Goal: Use online tool/utility: Utilize a website feature to perform a specific function

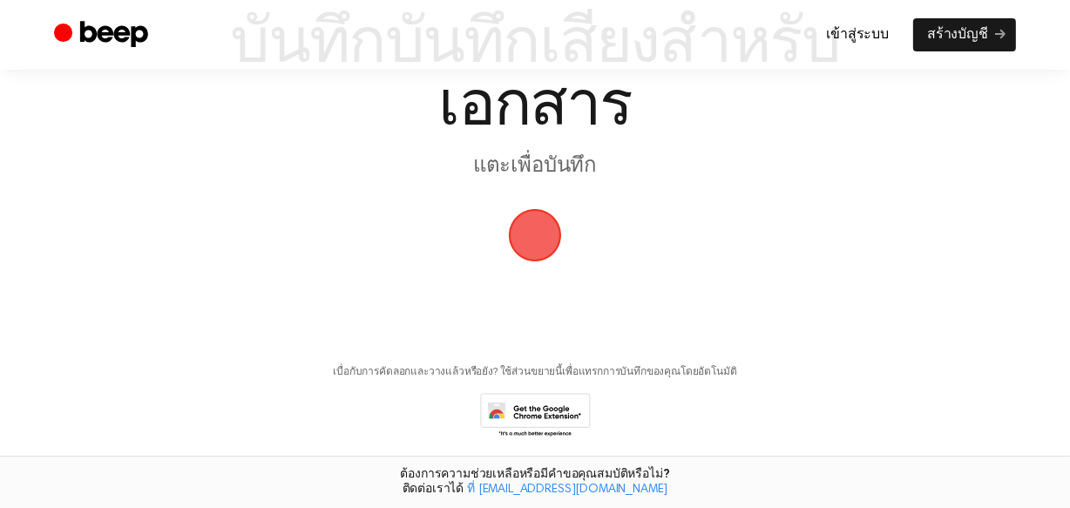
scroll to position [158, 0]
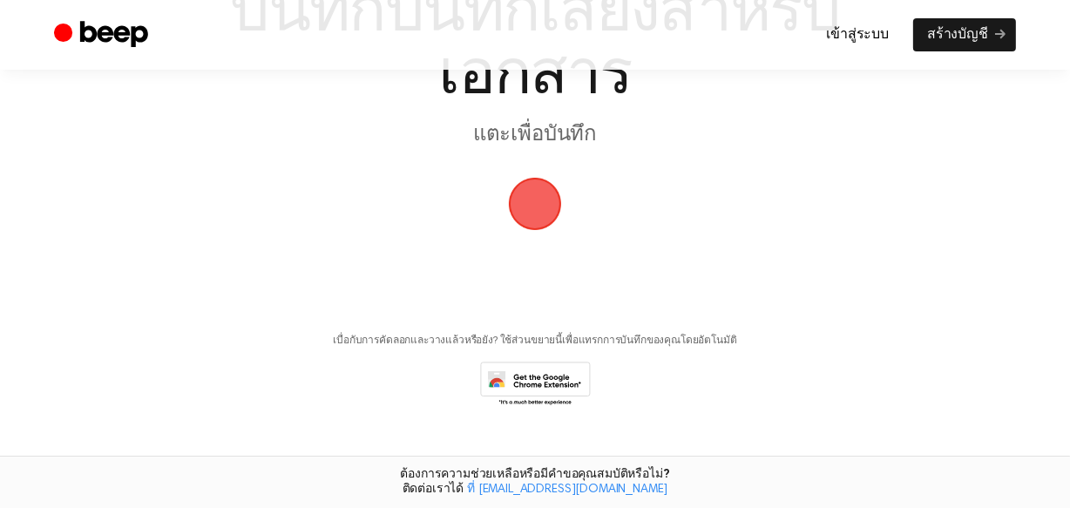
click at [532, 228] on span "button" at bounding box center [534, 203] width 49 height 49
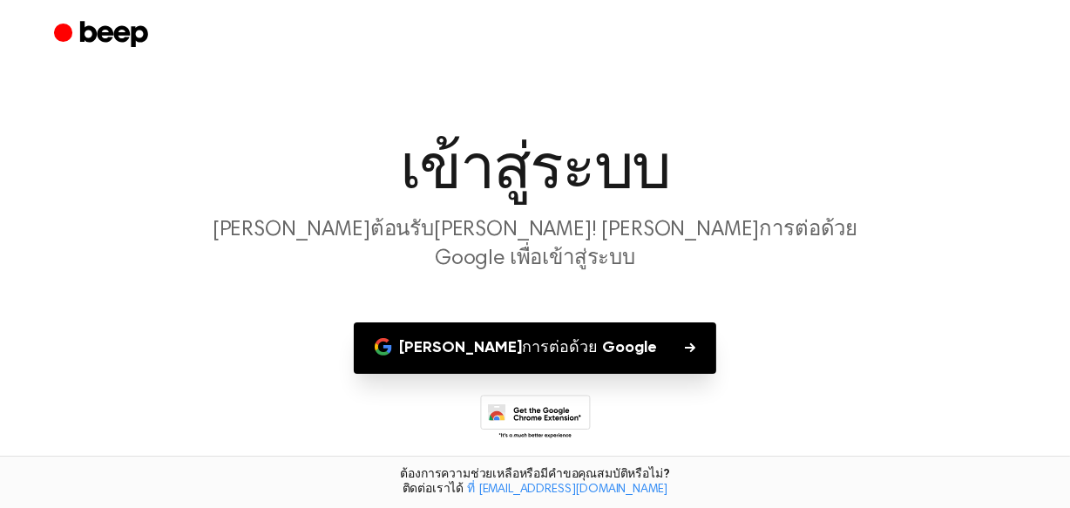
click at [537, 355] on font "ดำเนินการต่อด้วย Google" at bounding box center [528, 348] width 258 height 16
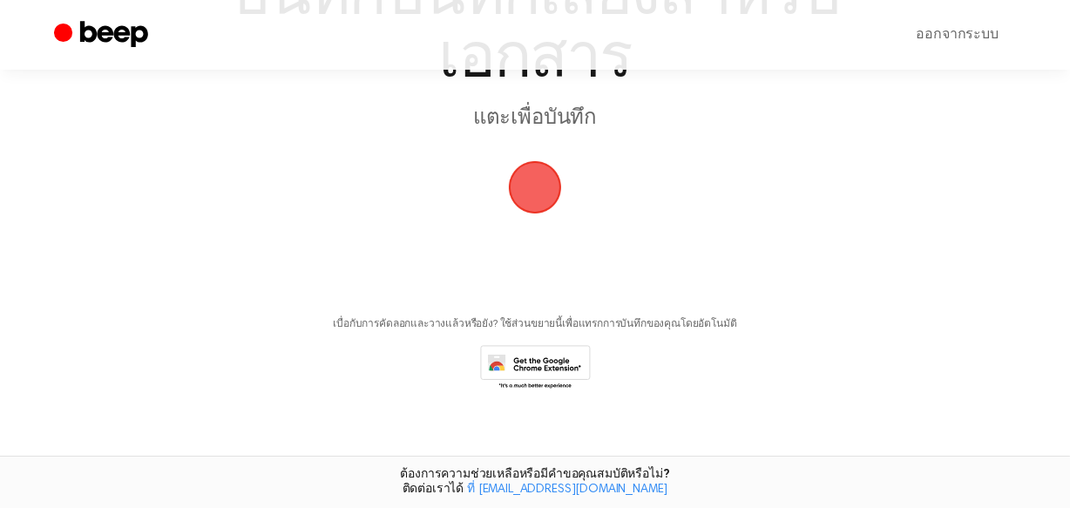
scroll to position [183, 0]
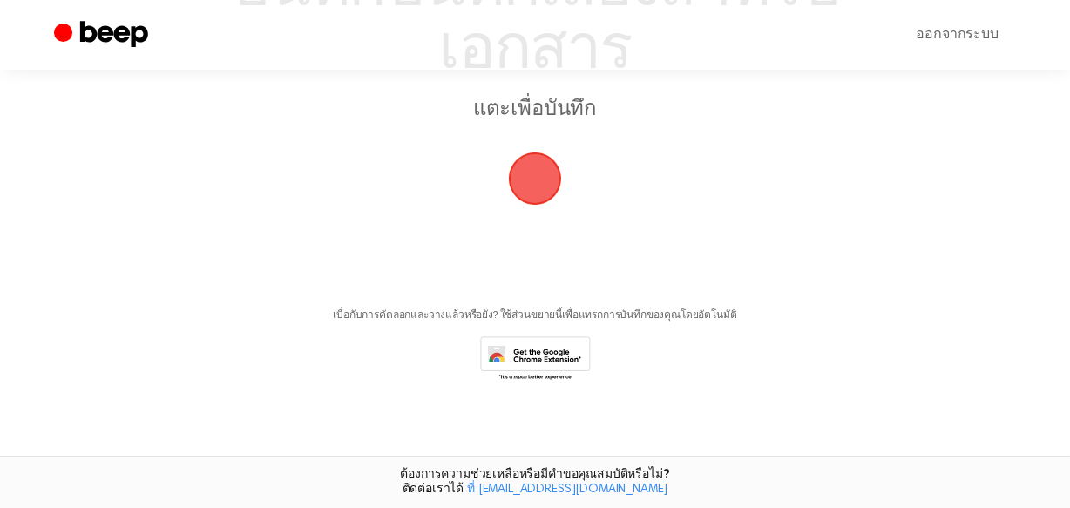
click at [528, 206] on span "button" at bounding box center [535, 178] width 53 height 53
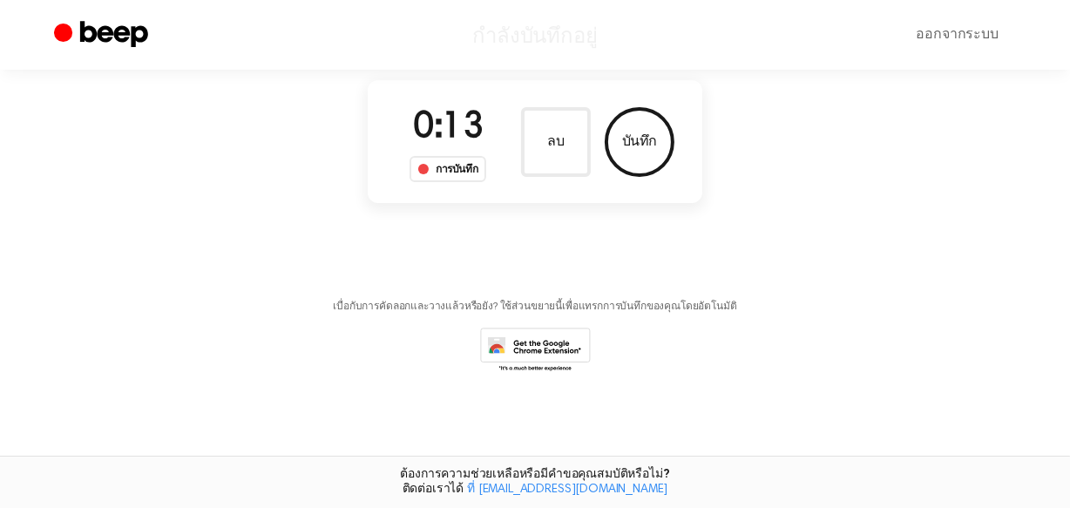
scroll to position [117, 0]
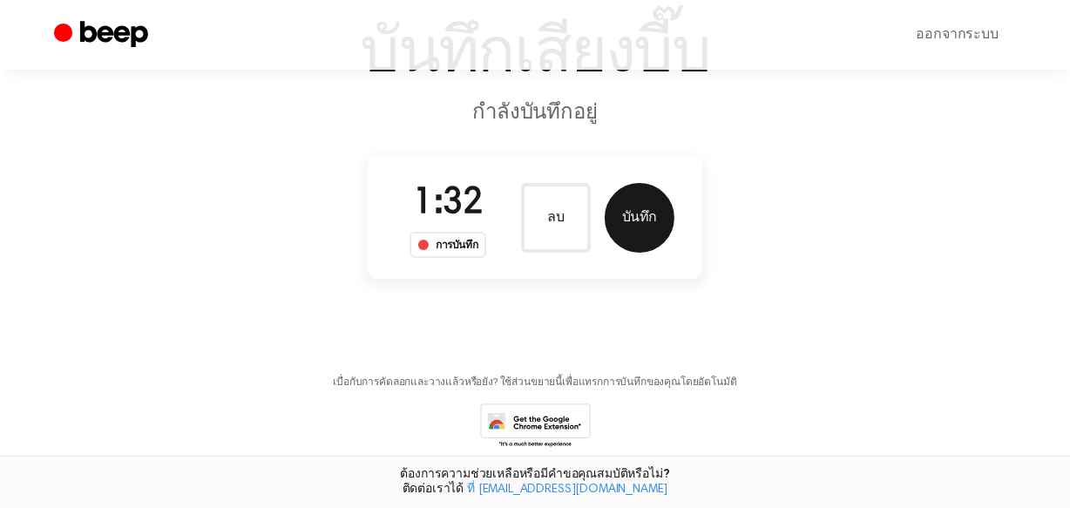
click at [674, 253] on button "บันทึก" at bounding box center [640, 218] width 70 height 70
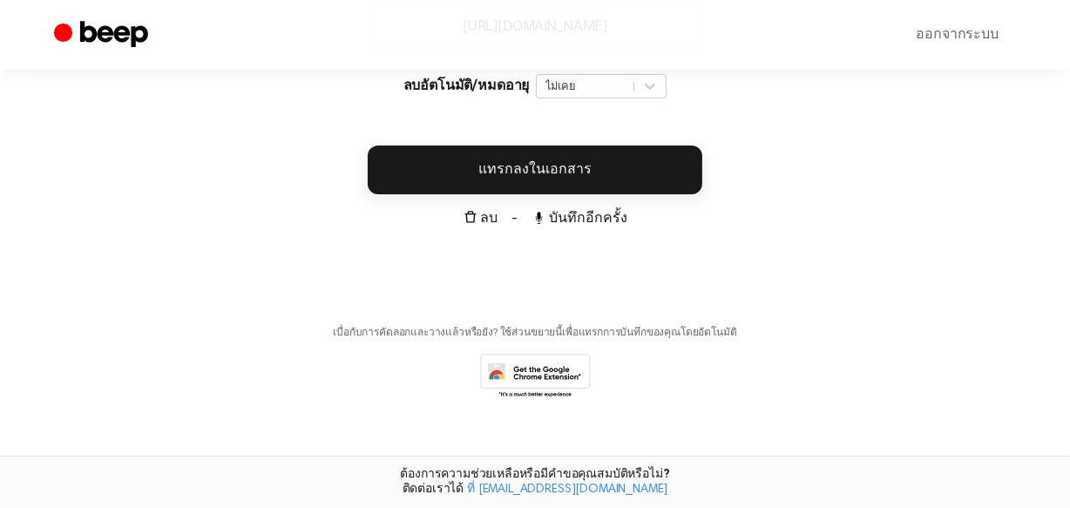
scroll to position [395, 0]
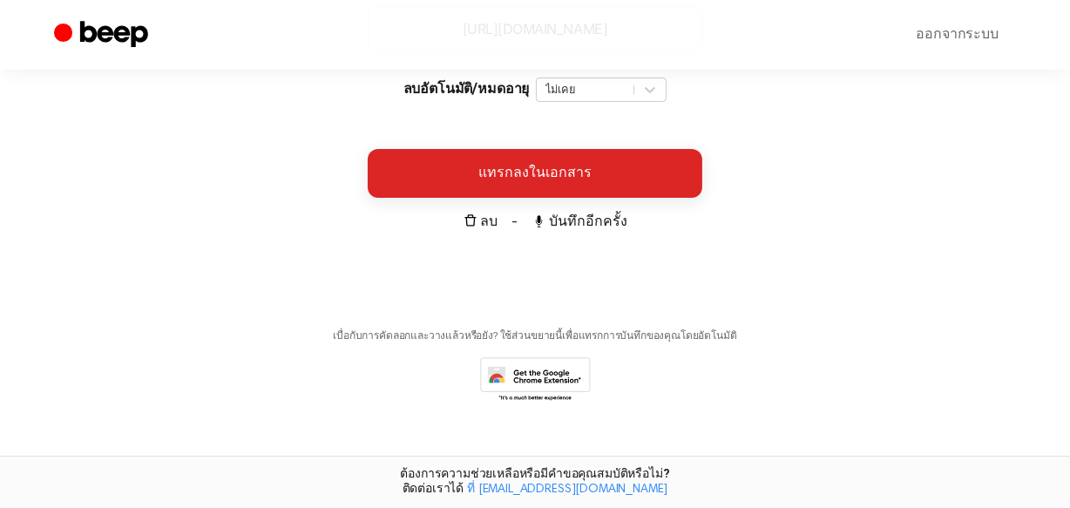
click at [488, 180] on font "แทรกลงในเอกสาร" at bounding box center [534, 173] width 113 height 14
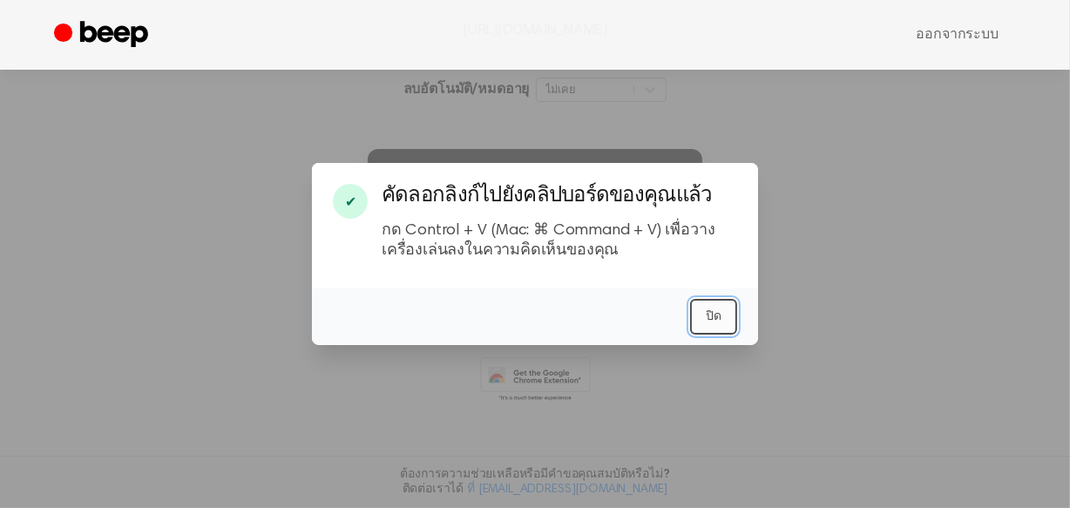
click at [721, 322] on font "ปิด" at bounding box center [714, 316] width 16 height 12
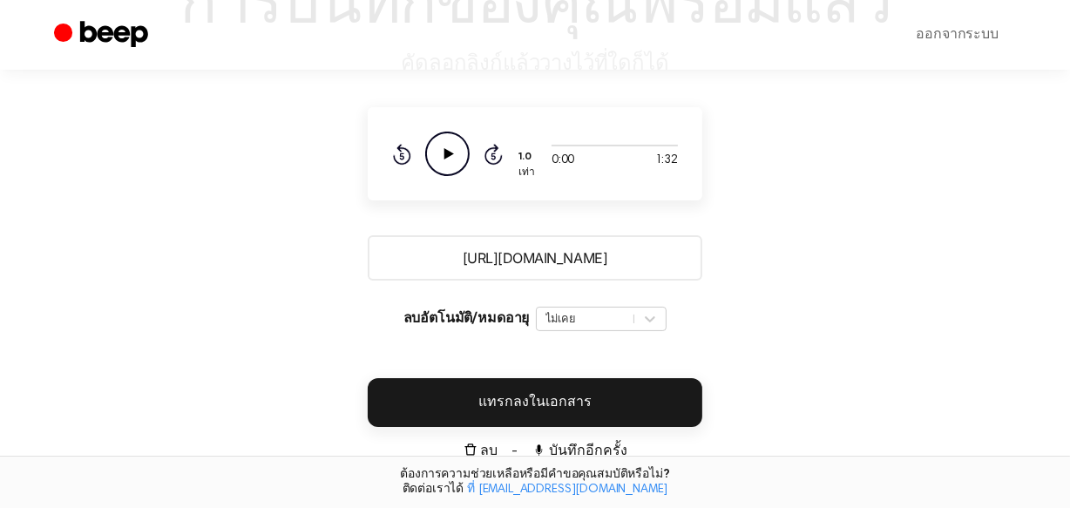
scroll to position [157, 0]
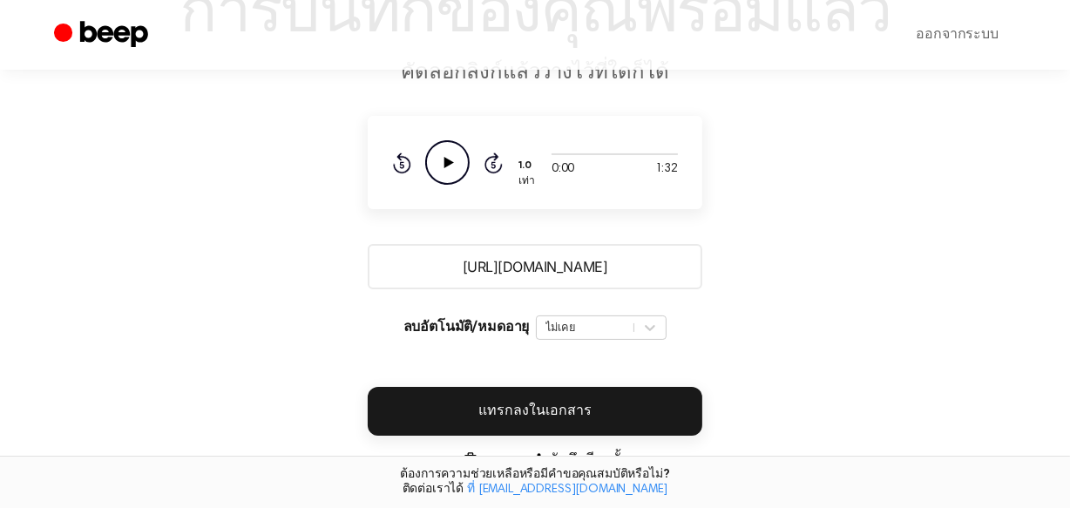
click at [425, 185] on icon "Play Audio" at bounding box center [447, 162] width 44 height 44
click at [425, 185] on icon "Pause Audio" at bounding box center [447, 162] width 44 height 44
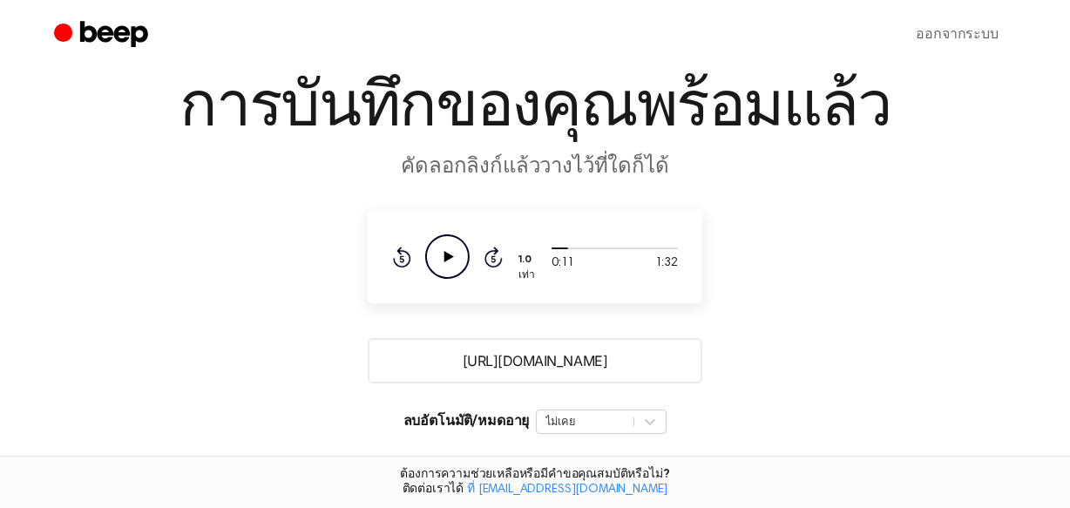
scroll to position [158, 0]
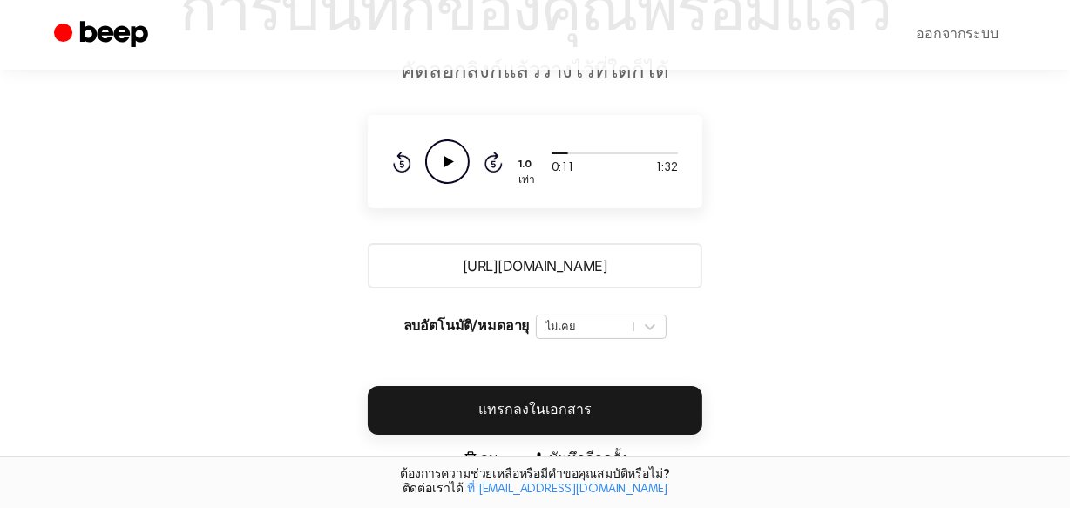
click at [567, 288] on input "https://beep.audio/1nu7XlO" at bounding box center [535, 265] width 334 height 45
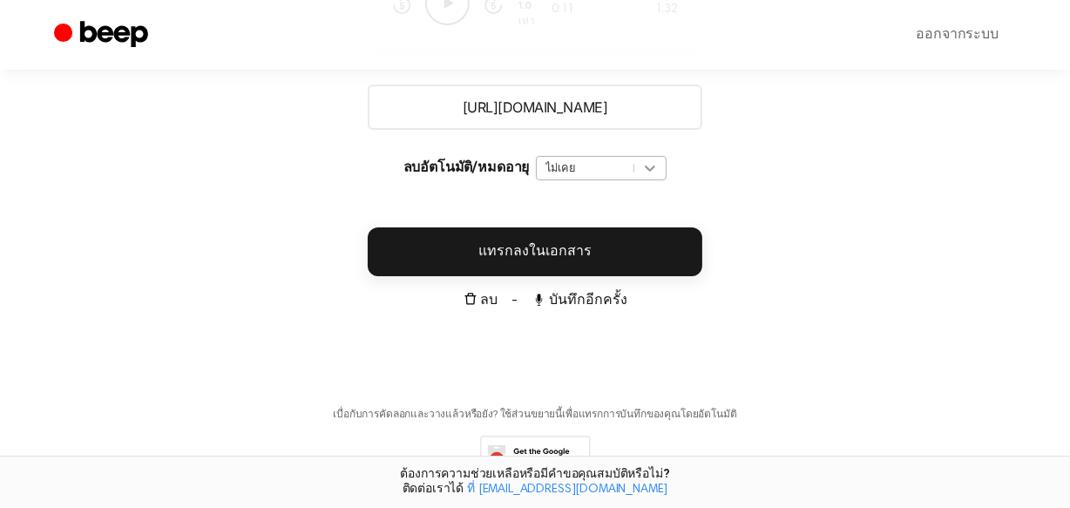
click at [666, 180] on div "ไม่เคย" at bounding box center [601, 168] width 131 height 24
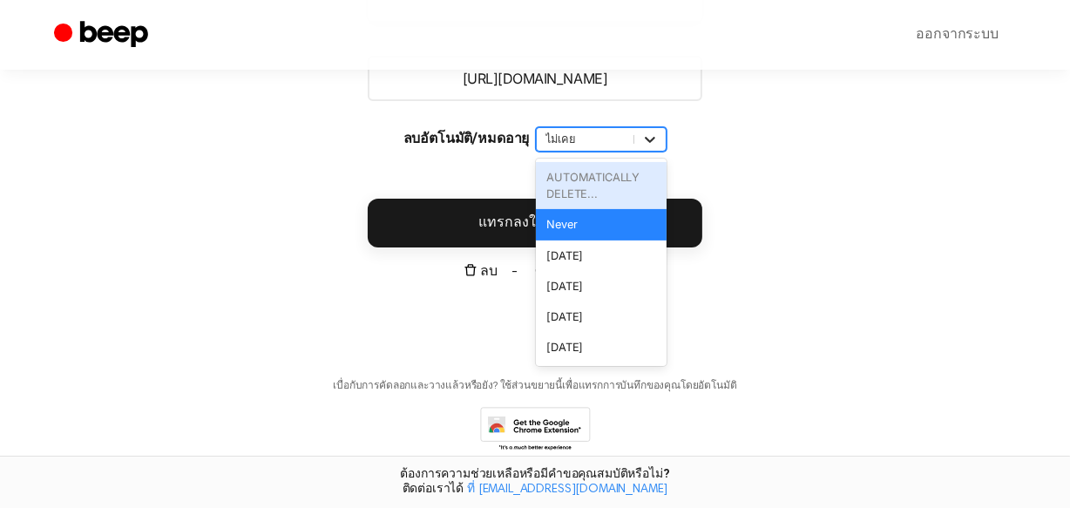
scroll to position [348, 0]
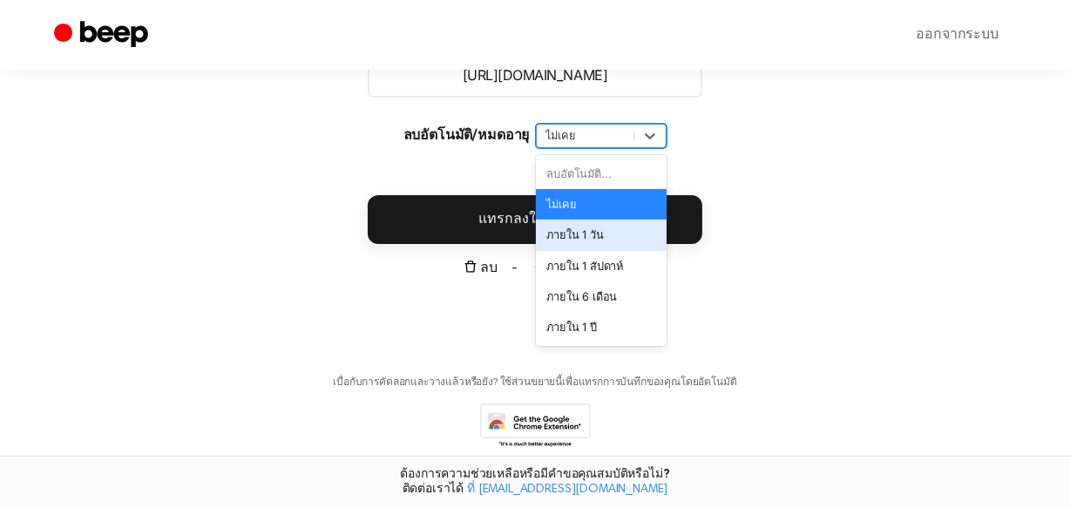
click at [603, 241] on font "ภายใน 1 วัน" at bounding box center [574, 234] width 57 height 13
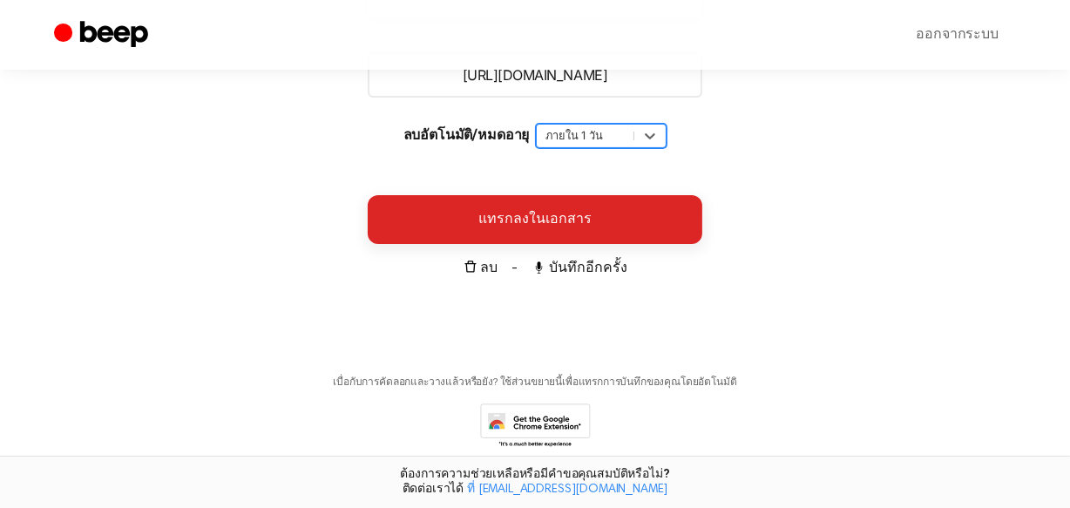
click at [569, 226] on font "แทรกลงในเอกสาร" at bounding box center [534, 220] width 113 height 14
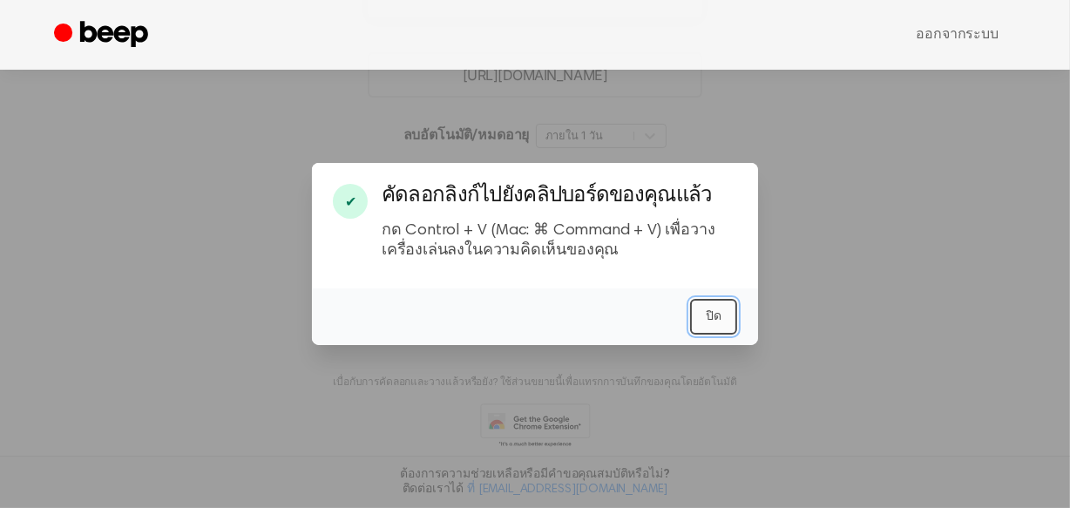
click at [721, 322] on font "ปิด" at bounding box center [714, 316] width 16 height 12
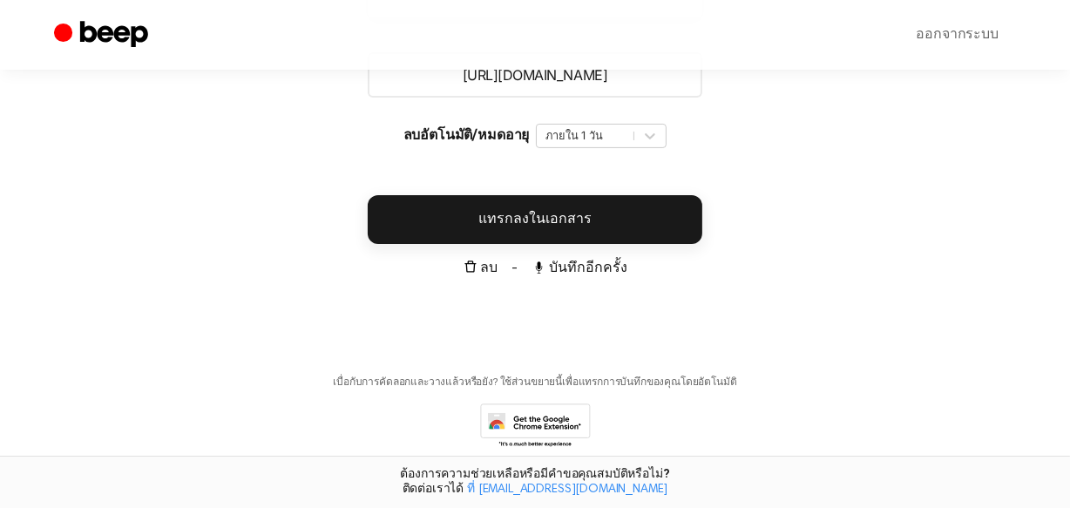
click at [558, 98] on input "https://beep.audio/1nu7XlO" at bounding box center [535, 74] width 334 height 45
click at [666, 98] on input "https://beep.audio/1nu7XlO" at bounding box center [535, 74] width 334 height 45
drag, startPoint x: 670, startPoint y: 171, endPoint x: 301, endPoint y: 178, distance: 368.5
click at [301, 178] on main "การบันทึกของคุณพร้อมแล้ว คัดลอกลิงก์แล้ววางไว้ที่ใดก็ได้ 0:11 1:32 เบราว์เซอร์ข…" at bounding box center [535, 76] width 1070 height 848
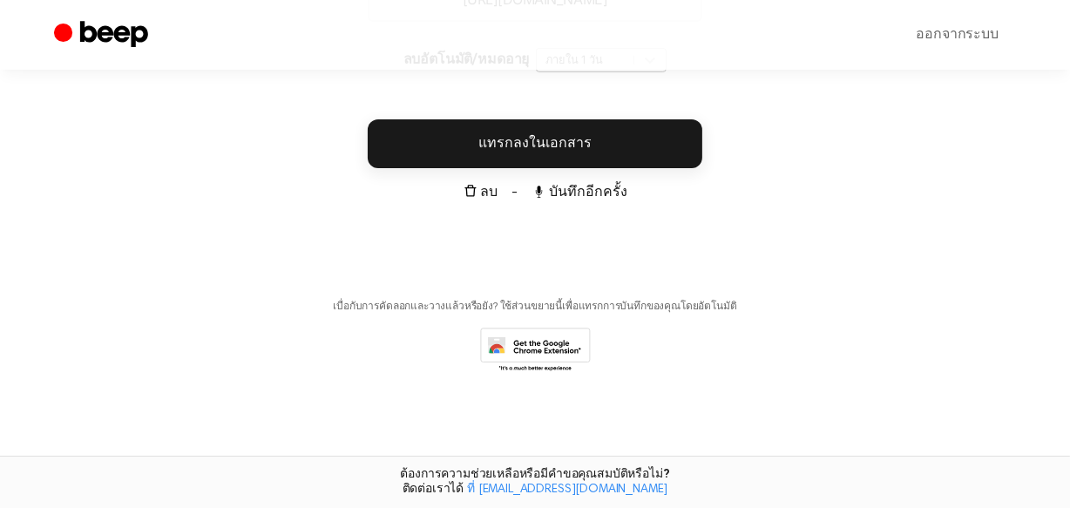
scroll to position [585, 0]
click at [484, 186] on font "ลบ" at bounding box center [489, 193] width 17 height 14
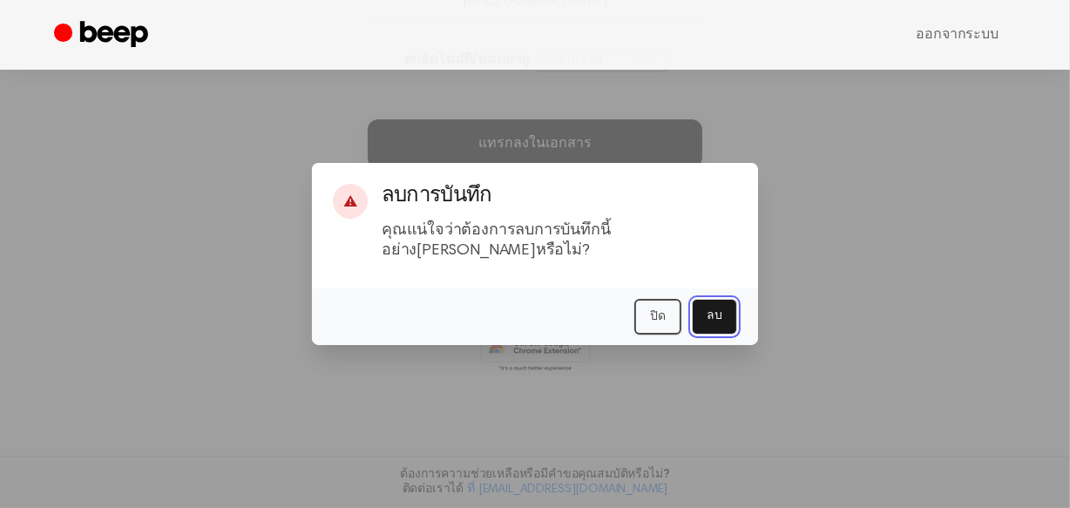
click at [722, 321] on font "ลบ" at bounding box center [714, 315] width 16 height 12
